Goal: Transaction & Acquisition: Subscribe to service/newsletter

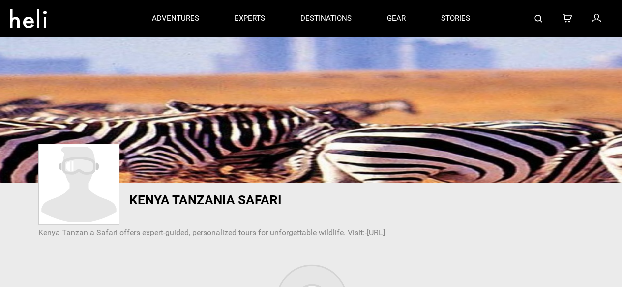
click at [595, 24] on icon at bounding box center [595, 18] width 9 height 13
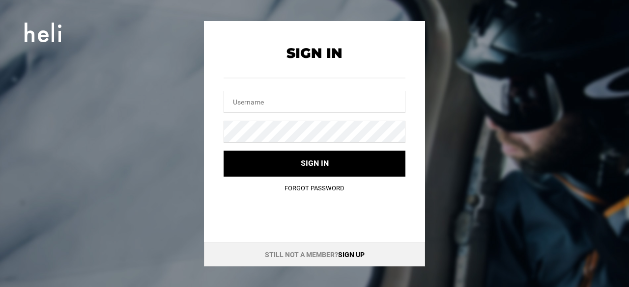
click at [355, 253] on link "Sign up" at bounding box center [351, 255] width 27 height 8
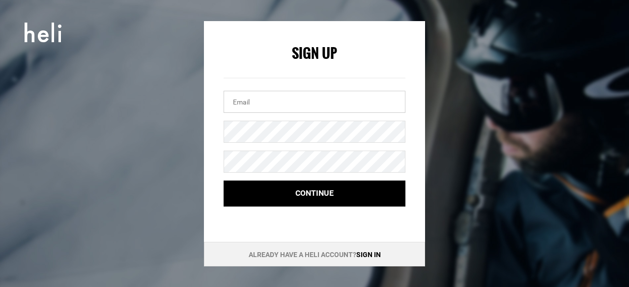
click at [269, 106] on input "email" at bounding box center [315, 102] width 182 height 22
paste input "[DOMAIN_NAME][EMAIL_ADDRESS][DOMAIN_NAME]"
paste input "TravelDubai@12"
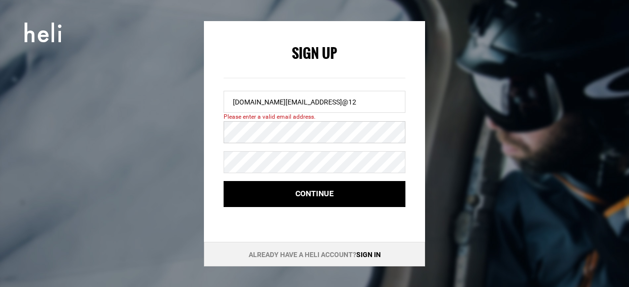
click at [258, 145] on form "Sign Up [DOMAIN_NAME][EMAIL_ADDRESS]@12 Please enter a valid email address. Con…" at bounding box center [315, 127] width 182 height 162
drag, startPoint x: 317, startPoint y: 102, endPoint x: 448, endPoint y: 108, distance: 130.4
click at [448, 108] on div "Sign Up [DOMAIN_NAME][EMAIL_ADDRESS][DOMAIN_NAME] Please enter a valid email ad…" at bounding box center [314, 144] width 442 height 246
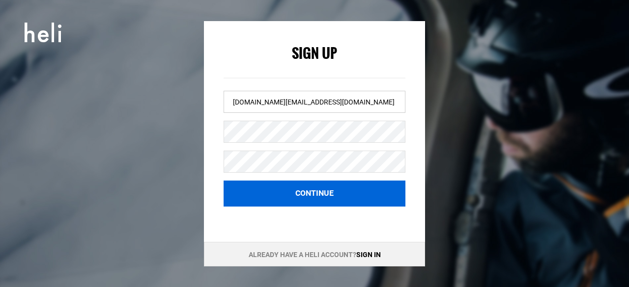
type input "[DOMAIN_NAME][EMAIL_ADDRESS][DOMAIN_NAME]"
click at [307, 190] on button "Continue" at bounding box center [315, 194] width 182 height 26
